Goal: Task Accomplishment & Management: Use online tool/utility

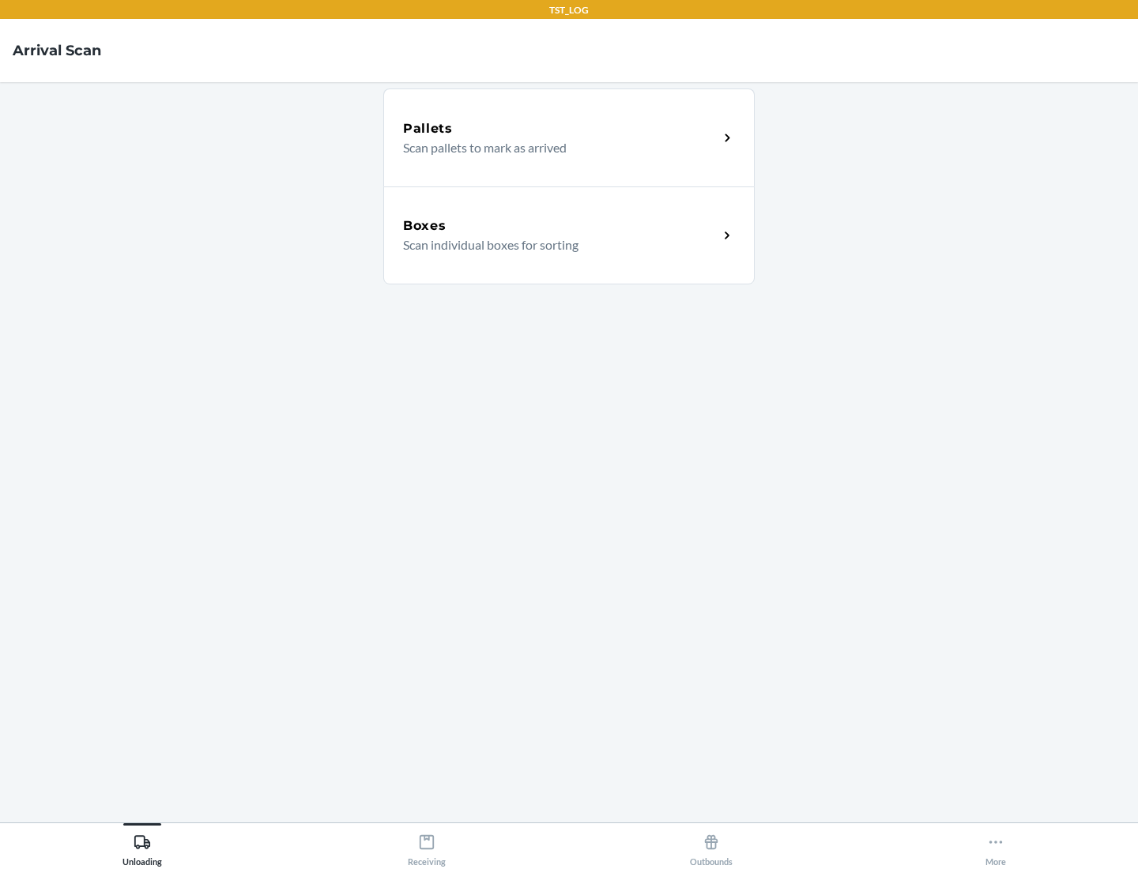
click at [560, 226] on div "Boxes" at bounding box center [560, 226] width 315 height 19
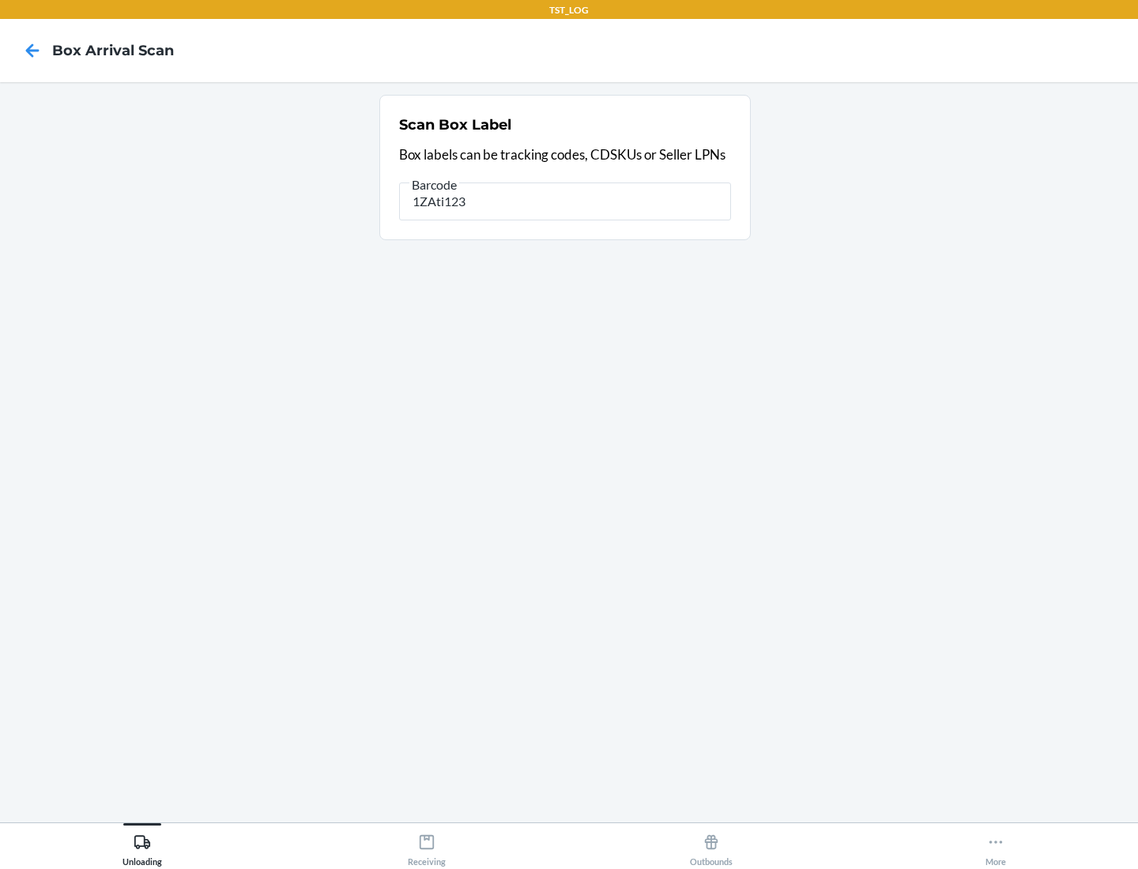
type input "1ZAti123"
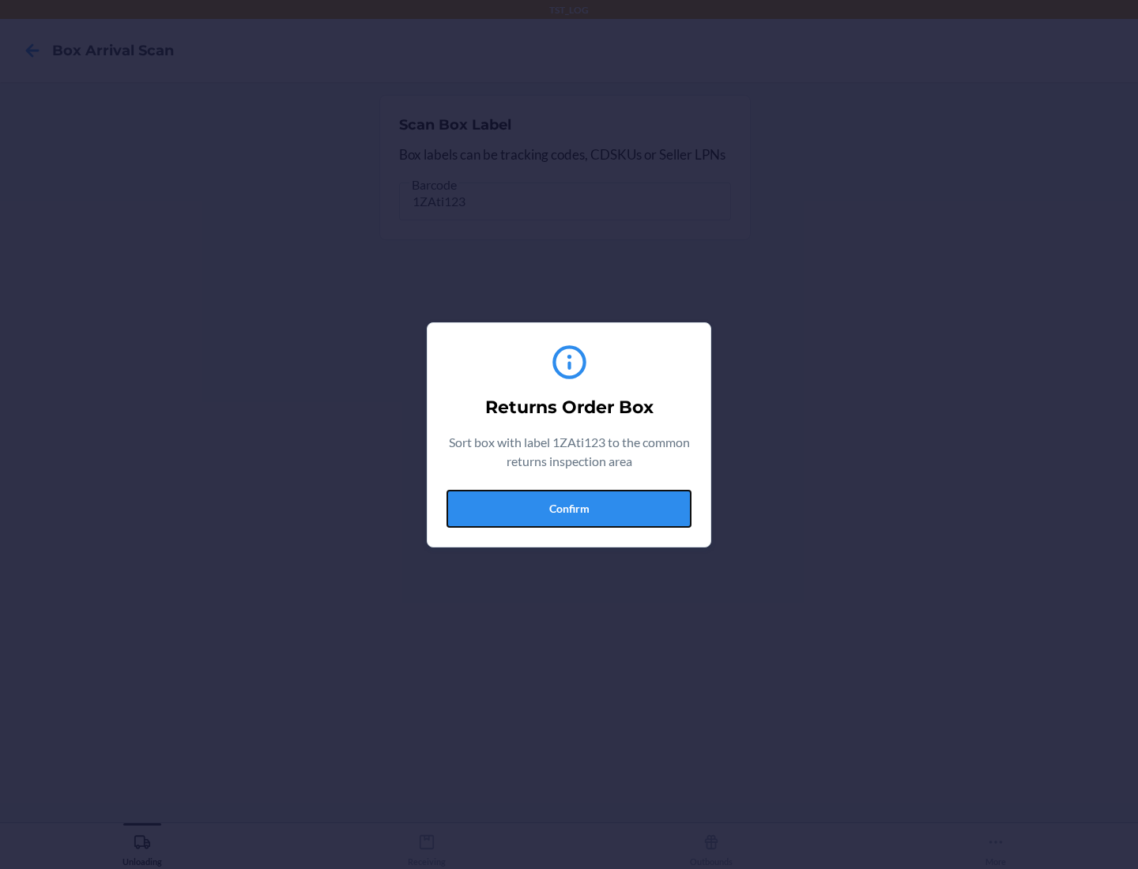
click at [569, 508] on button "Confirm" at bounding box center [569, 509] width 245 height 38
